Goal: Task Accomplishment & Management: Manage account settings

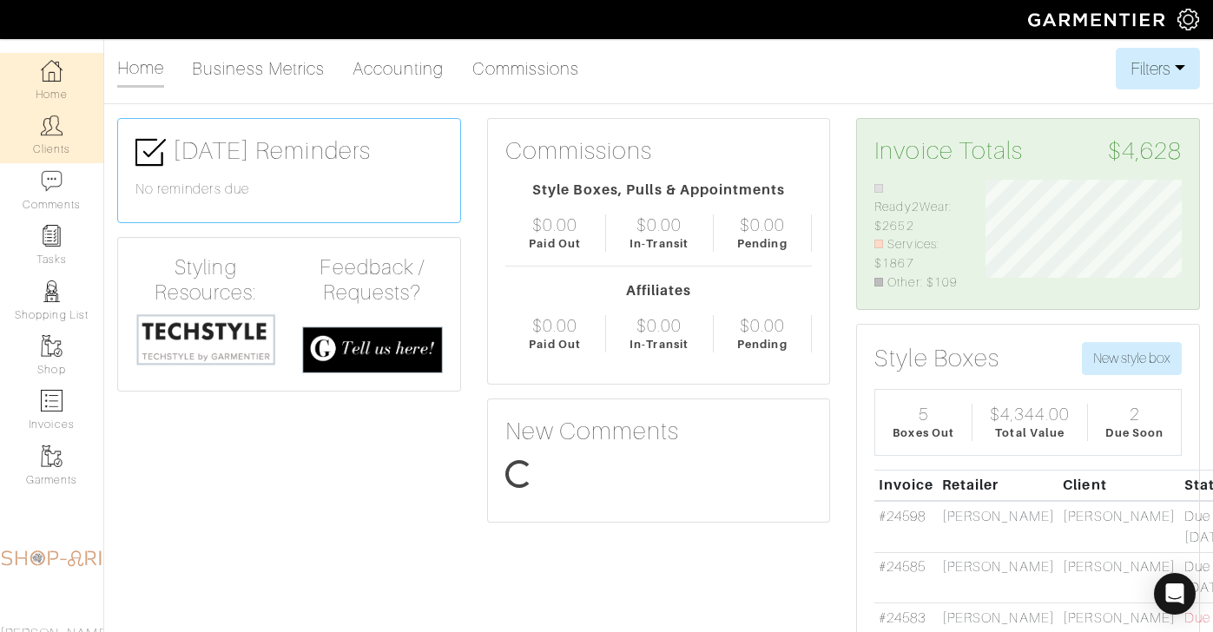
scroll to position [112, 221]
click at [65, 138] on link "Clients" at bounding box center [51, 135] width 103 height 55
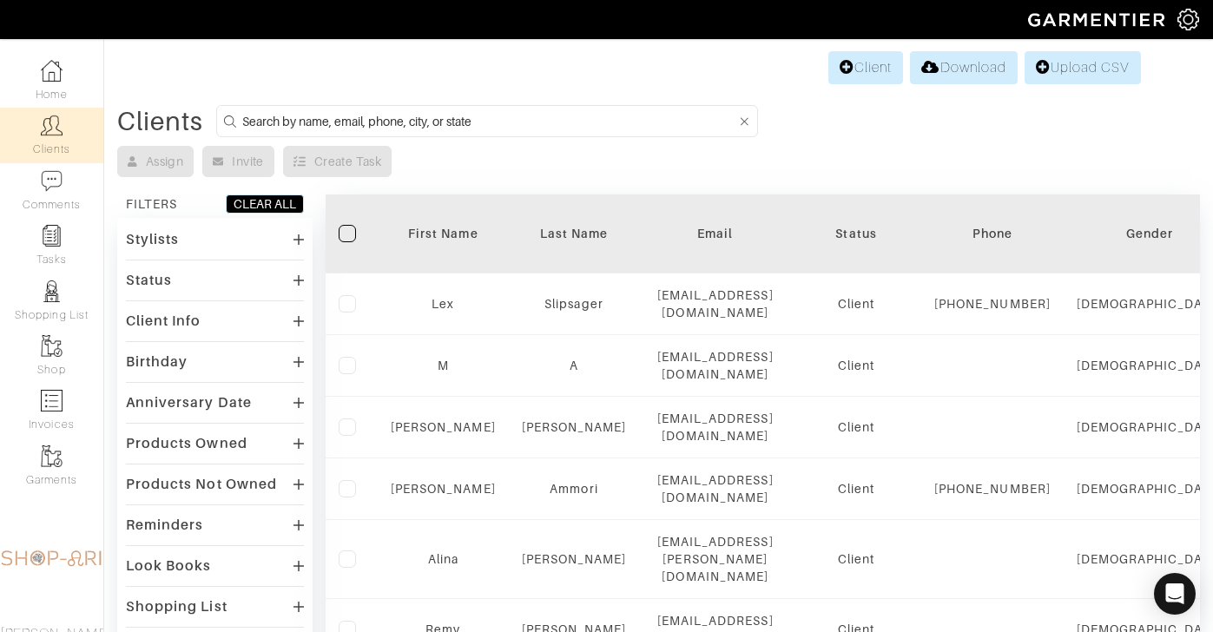
click at [397, 125] on input at bounding box center [489, 121] width 494 height 22
type input "dana"
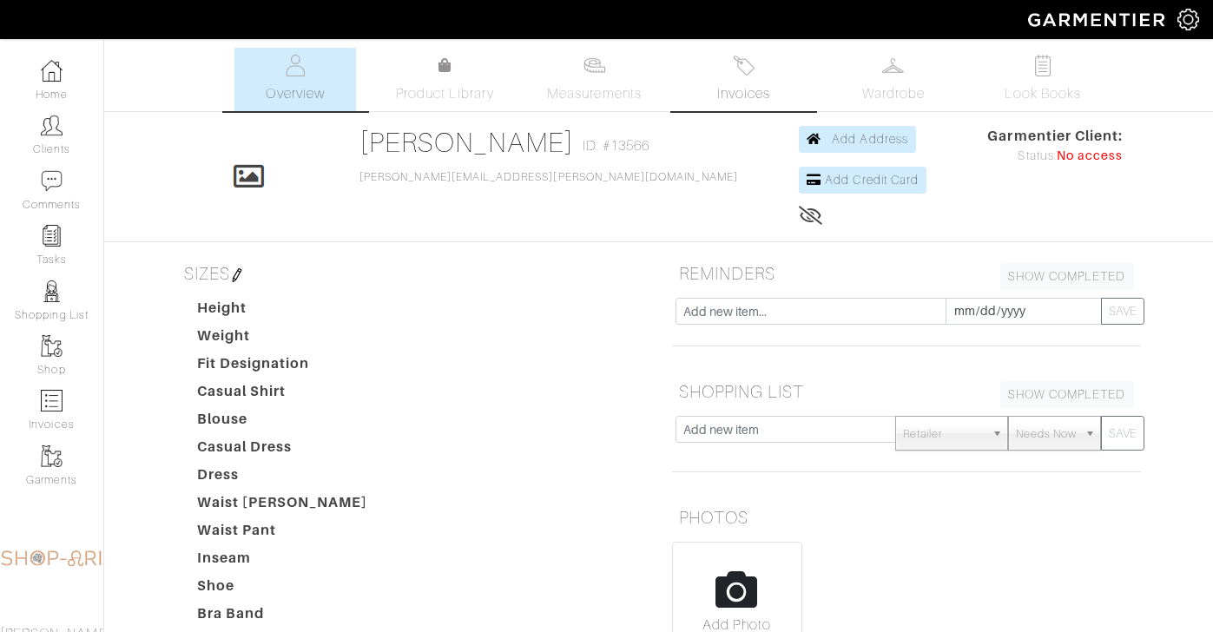
click at [757, 69] on link "Invoices" at bounding box center [744, 79] width 122 height 63
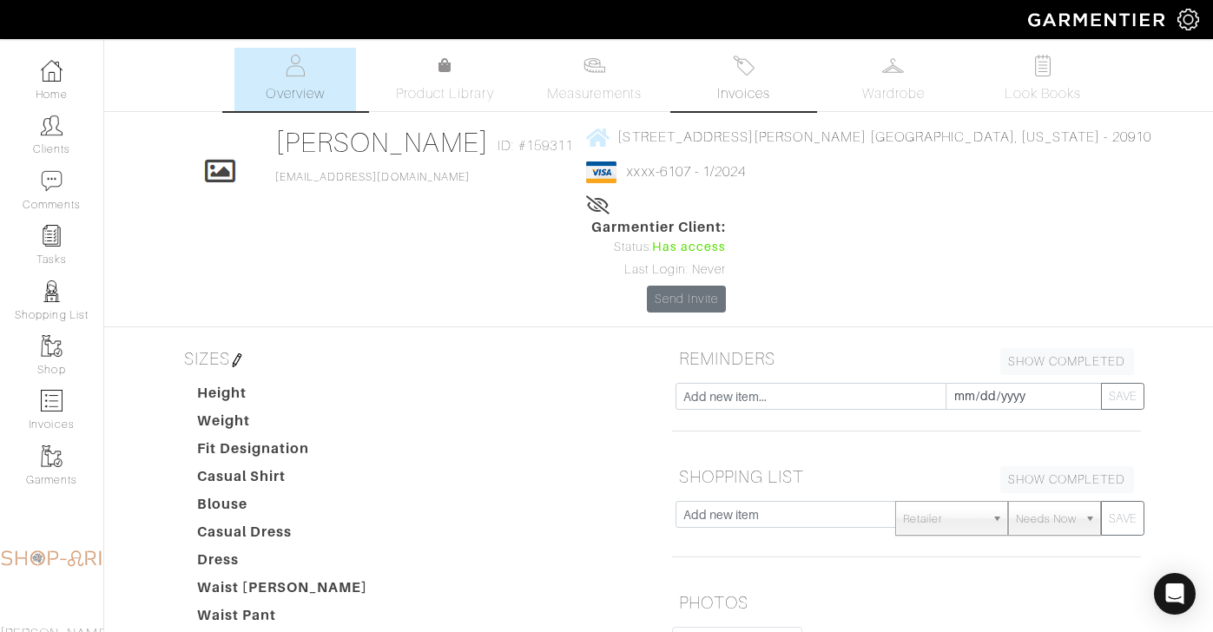
click at [734, 88] on span "Invoices" at bounding box center [743, 93] width 53 height 21
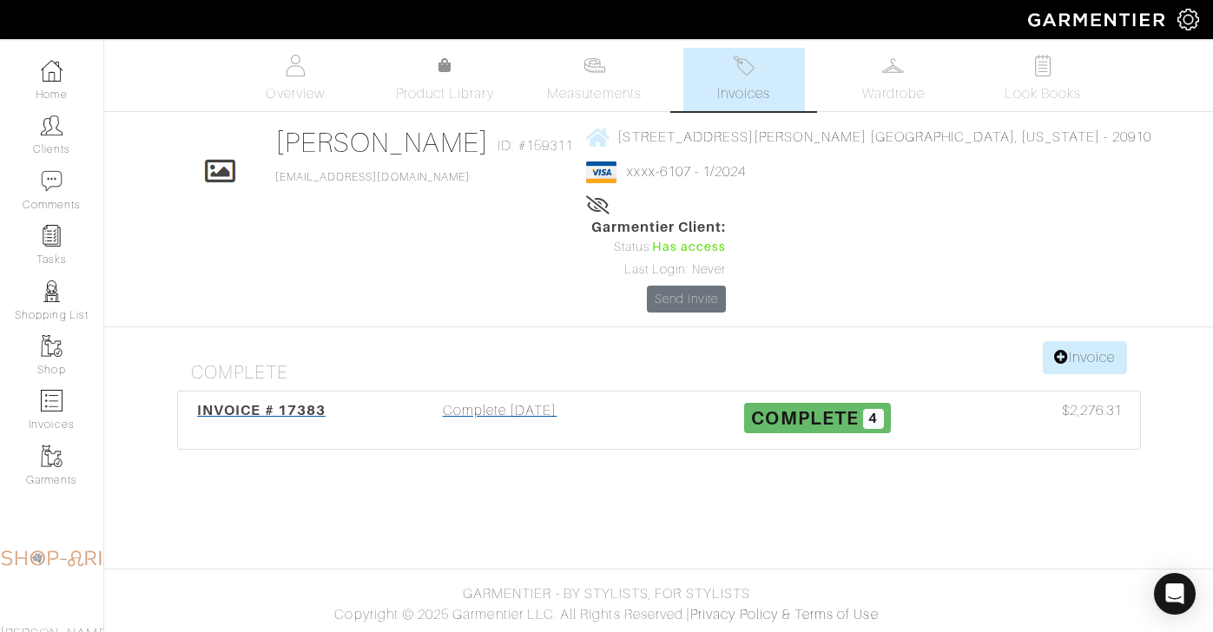
click at [544, 400] on div "Complete 09/13/23" at bounding box center [500, 420] width 318 height 40
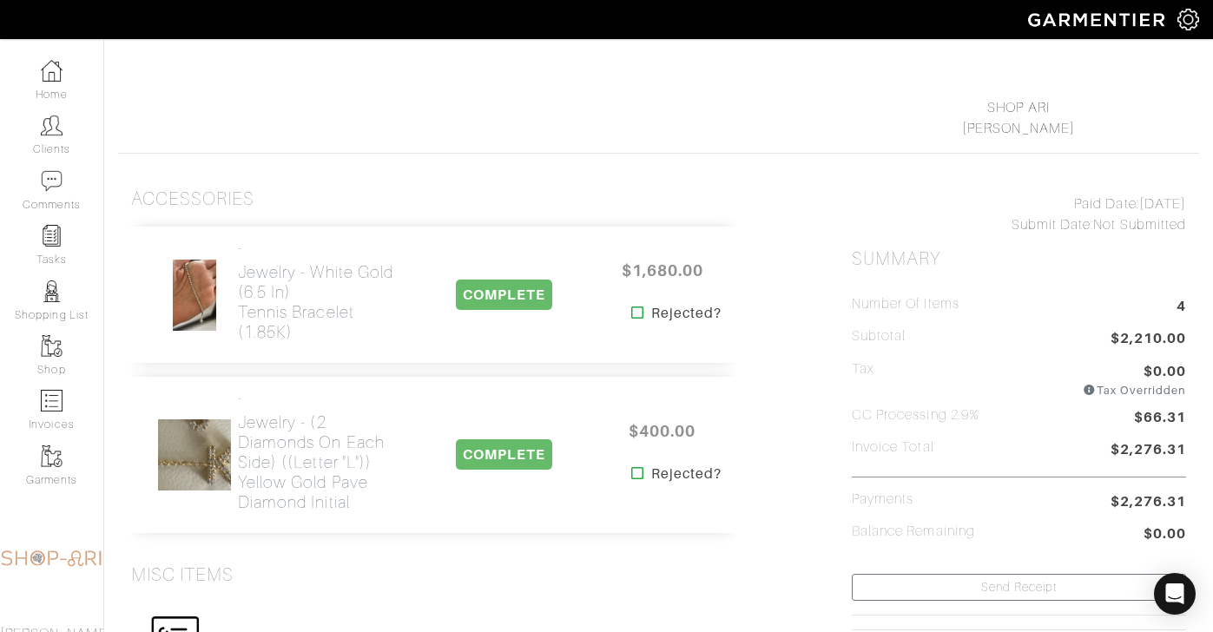
scroll to position [225, 0]
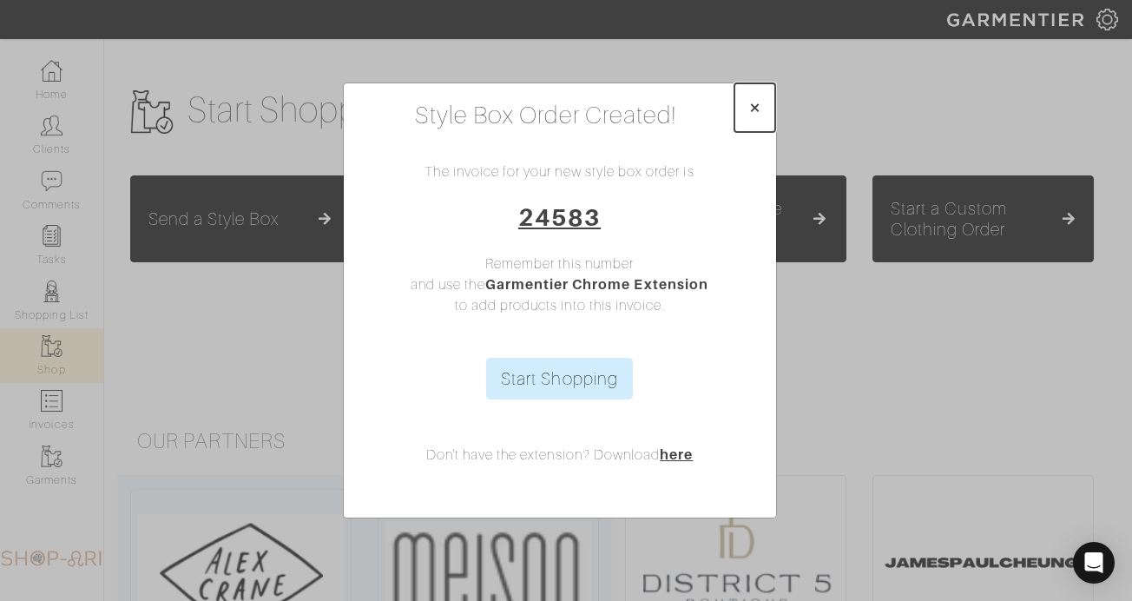
click at [761, 102] on span "×" at bounding box center [754, 107] width 13 height 23
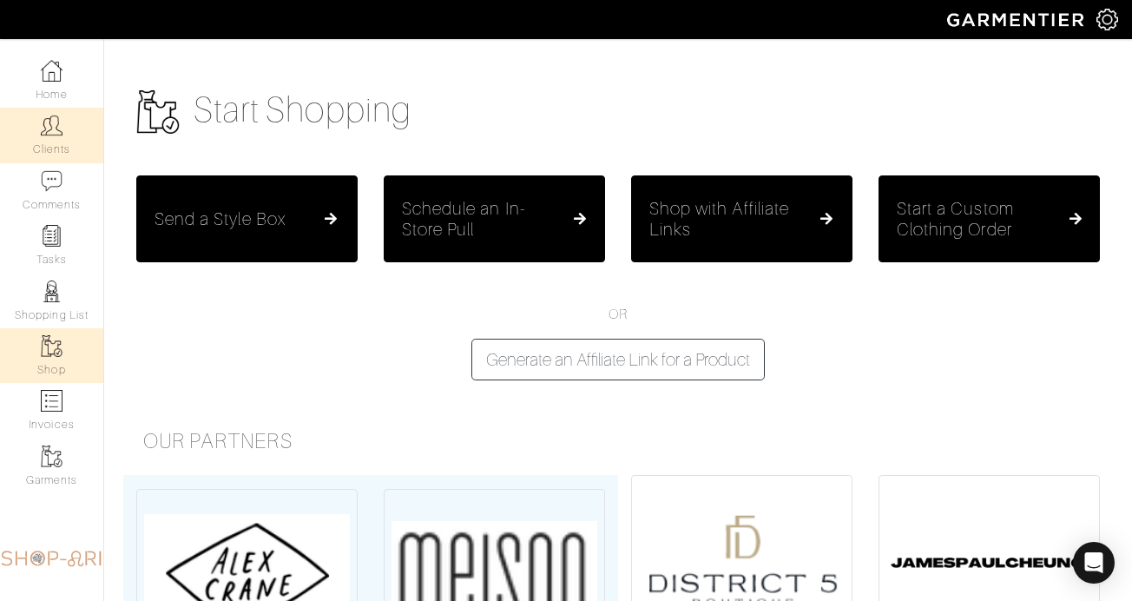
click at [47, 128] on img at bounding box center [52, 126] width 22 height 22
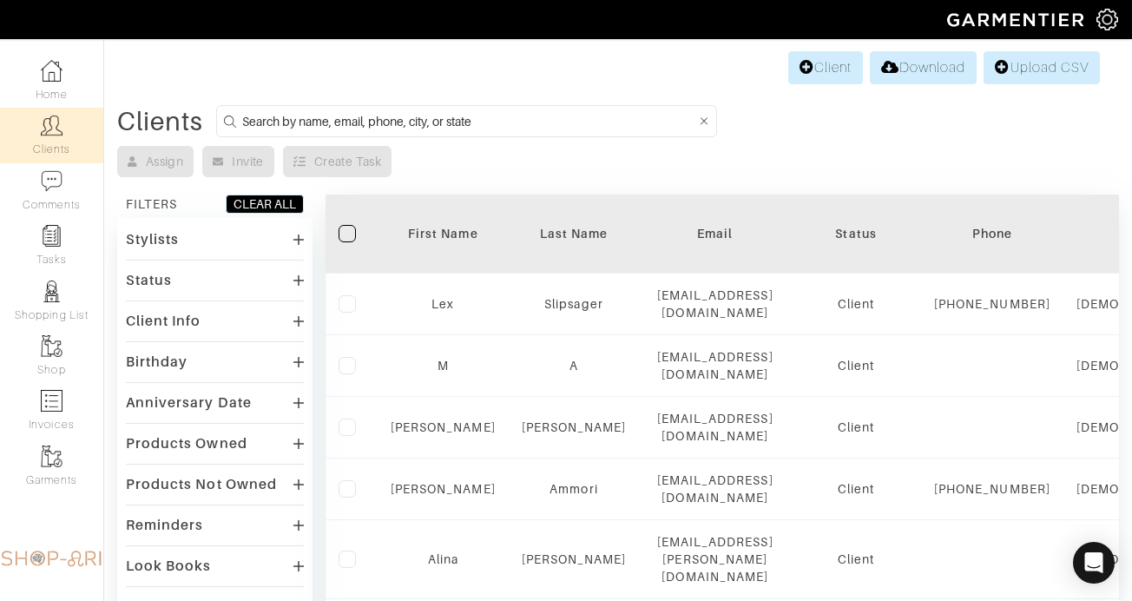
click at [399, 129] on input at bounding box center [469, 121] width 454 height 22
type input "leslie"
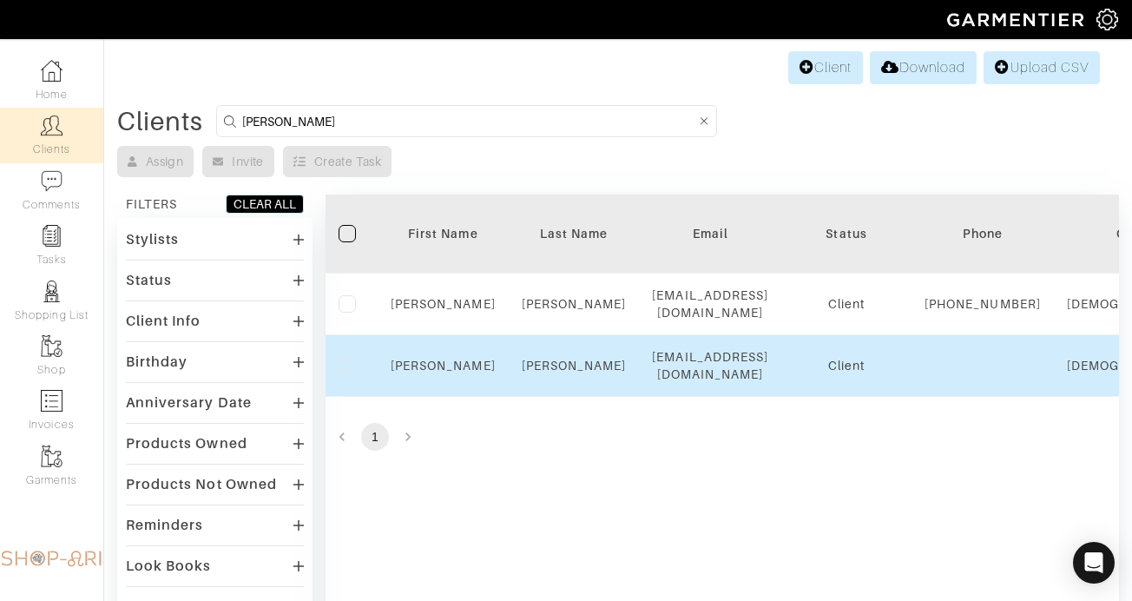
click at [445, 372] on td "Leslie" at bounding box center [443, 366] width 131 height 62
click at [439, 372] on link "Leslie" at bounding box center [443, 366] width 105 height 14
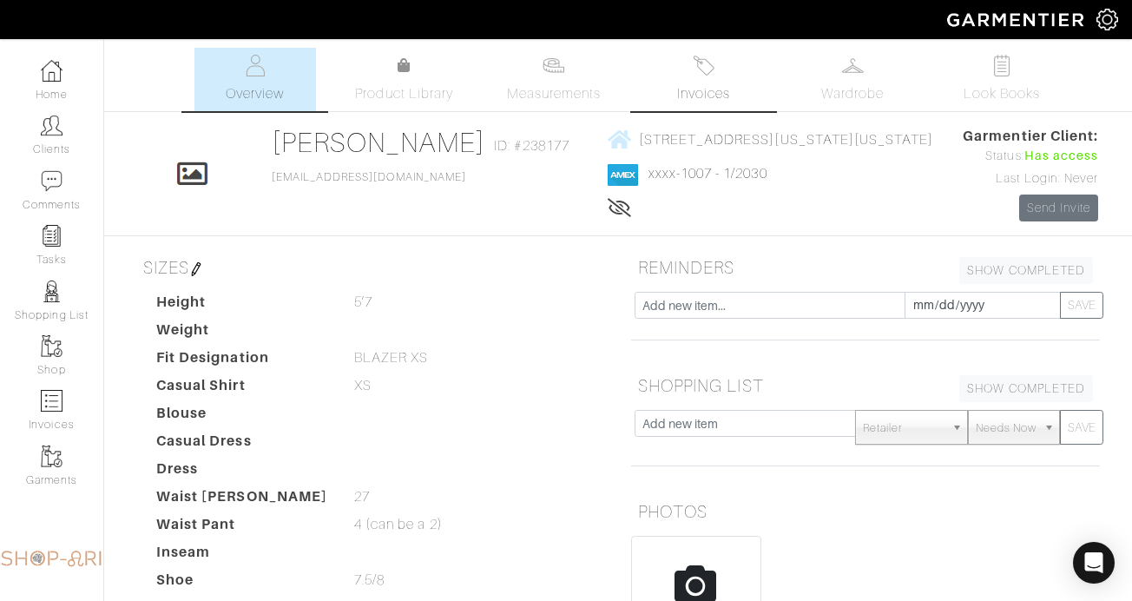
click at [734, 74] on link "Invoices" at bounding box center [704, 79] width 122 height 63
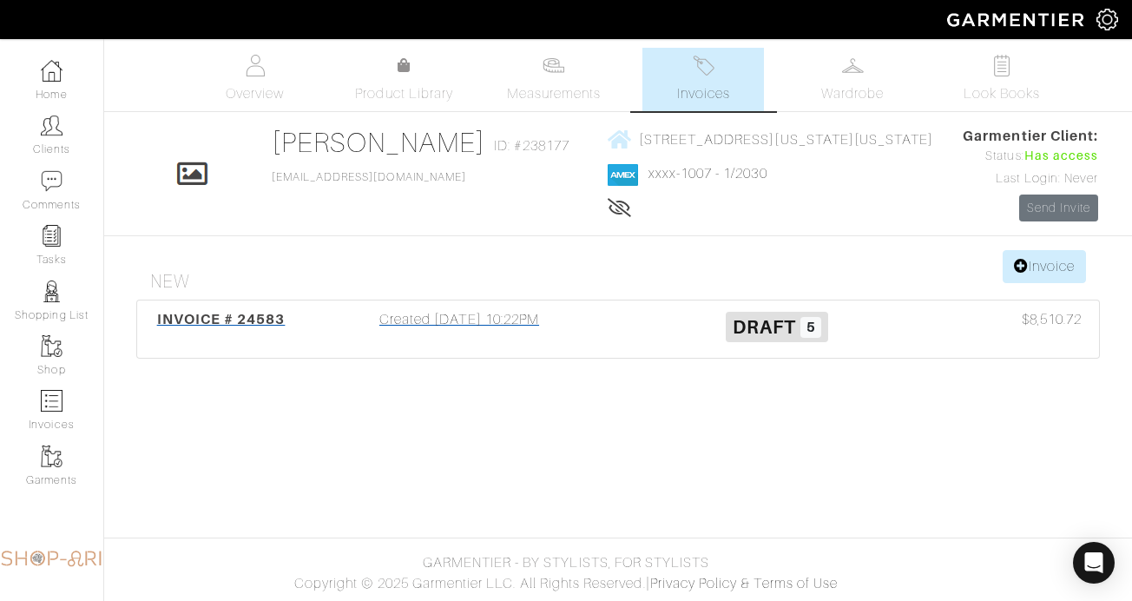
click at [384, 309] on div "Created [DATE] 10:22PM" at bounding box center [459, 329] width 318 height 40
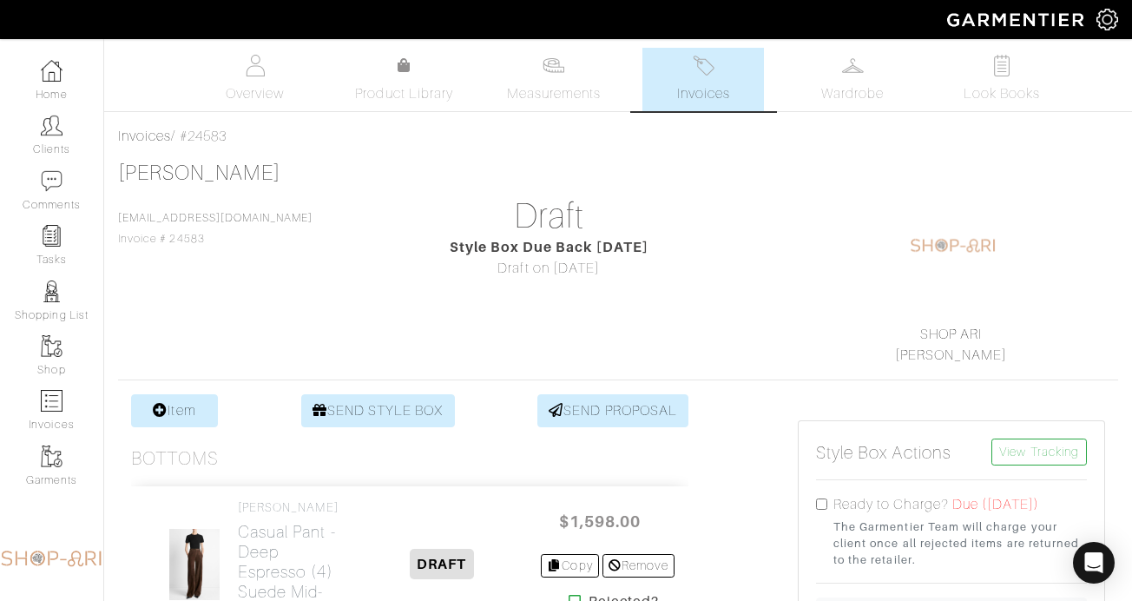
click at [717, 89] on span "Invoices" at bounding box center [703, 93] width 53 height 21
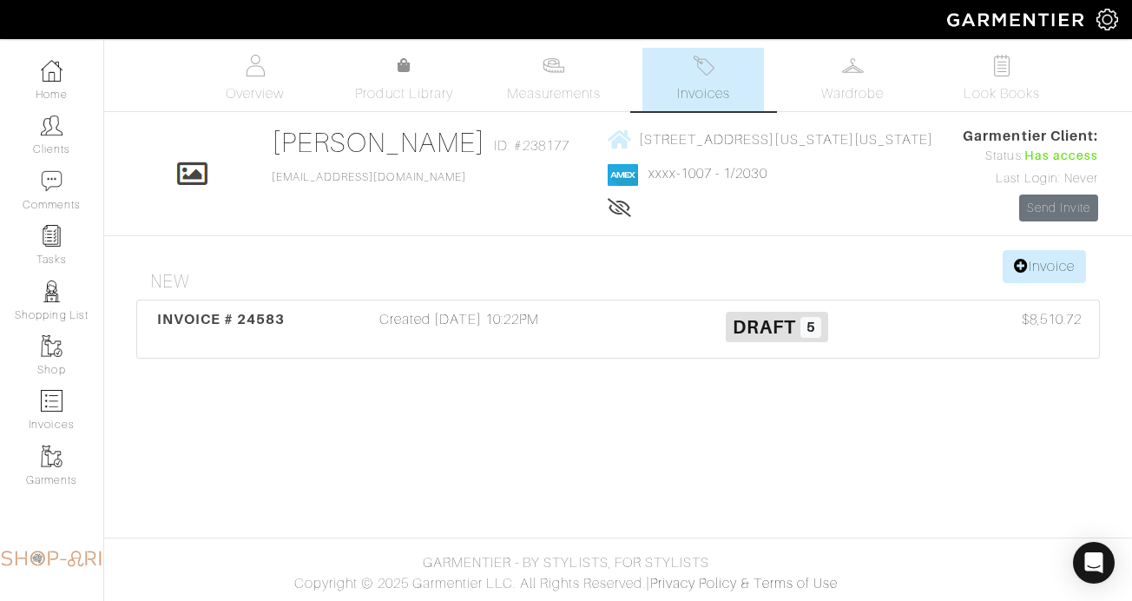
click at [1052, 265] on link "Invoice" at bounding box center [1044, 266] width 83 height 33
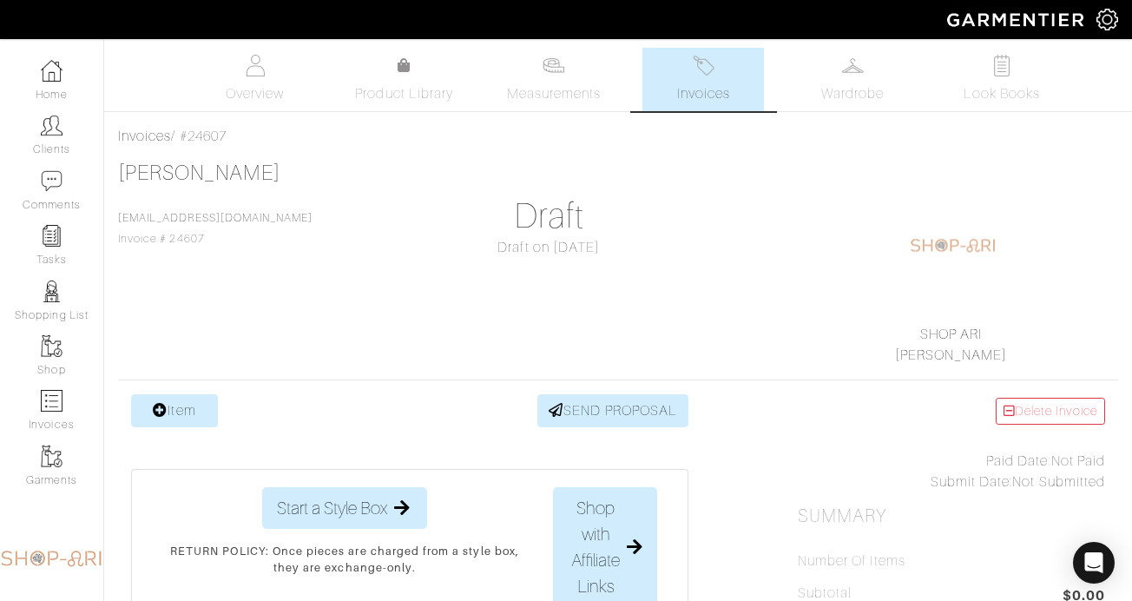
click at [179, 405] on link "Item" at bounding box center [174, 410] width 87 height 33
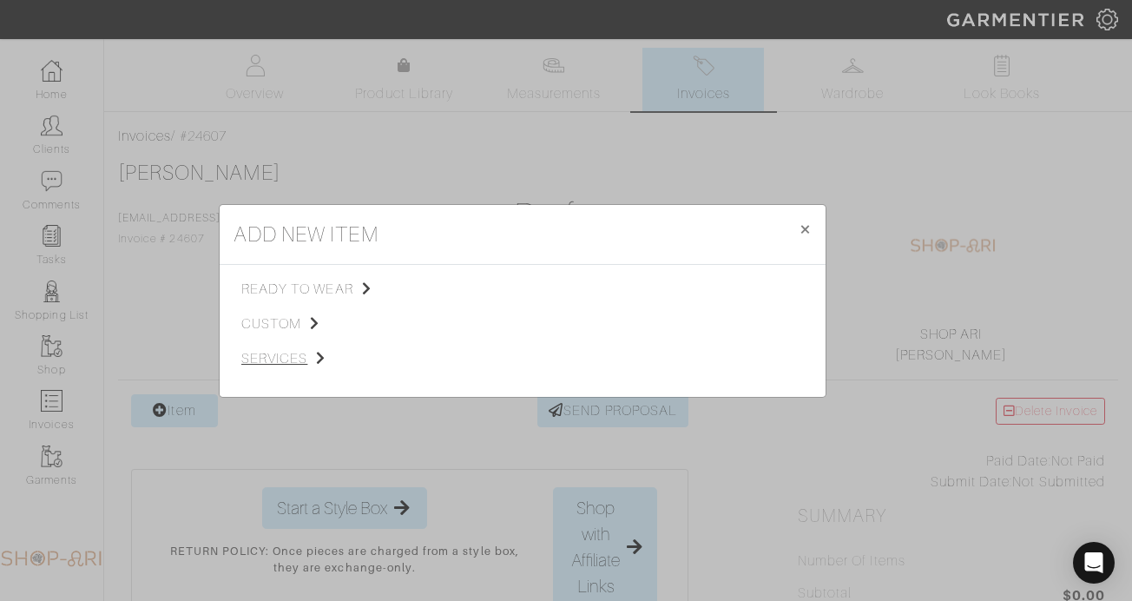
click at [293, 362] on span "services" at bounding box center [328, 358] width 175 height 21
click at [476, 285] on span "Styling Service" at bounding box center [485, 287] width 86 height 14
click at [679, 331] on link "Personal Shopping" at bounding box center [684, 333] width 111 height 14
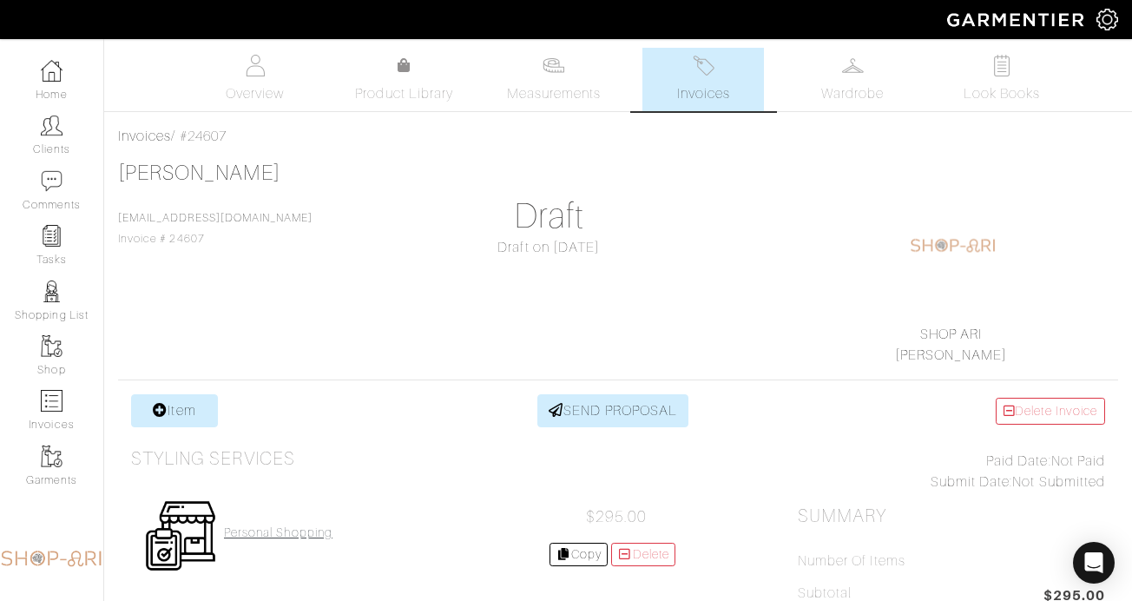
click at [288, 530] on h4 "Personal Shopping" at bounding box center [278, 532] width 109 height 15
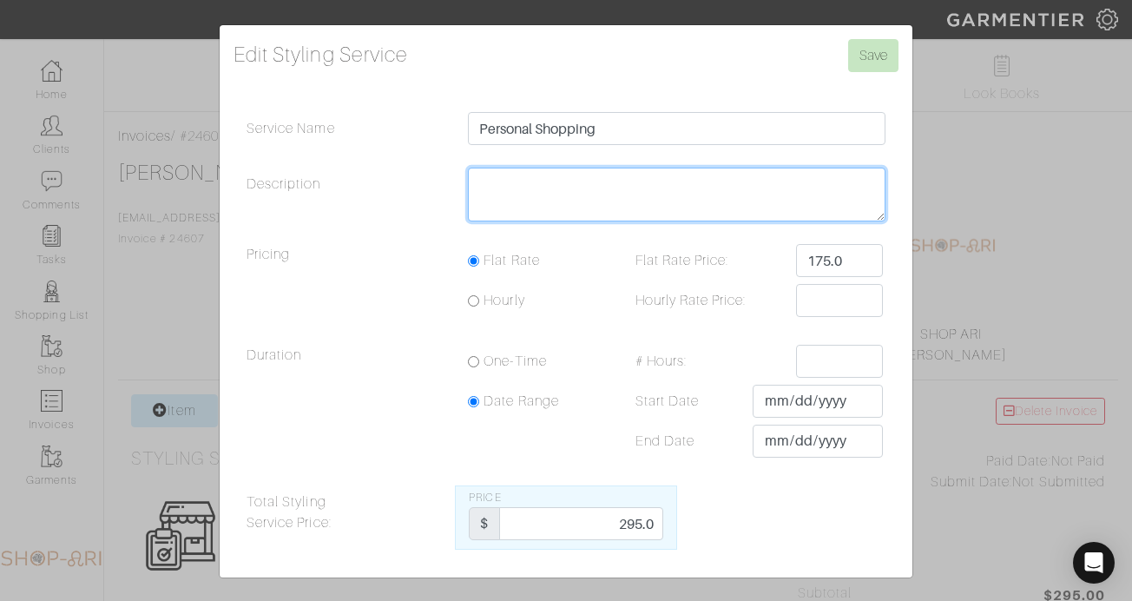
click at [563, 199] on textarea "Description" at bounding box center [677, 195] width 418 height 54
type textarea "1 hour 45"
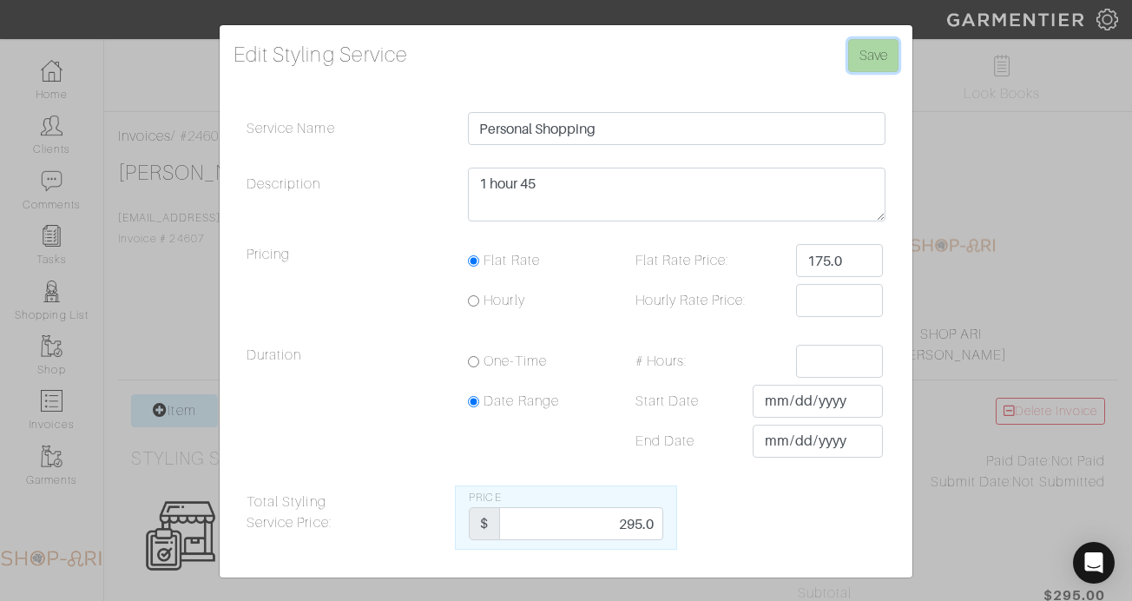
click at [882, 54] on input "Save" at bounding box center [873, 55] width 50 height 33
